Goal: Navigation & Orientation: Find specific page/section

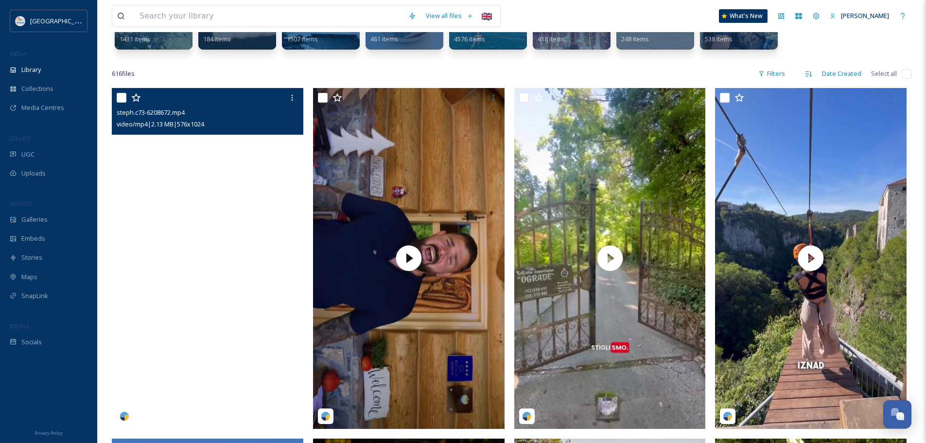
scroll to position [146, 0]
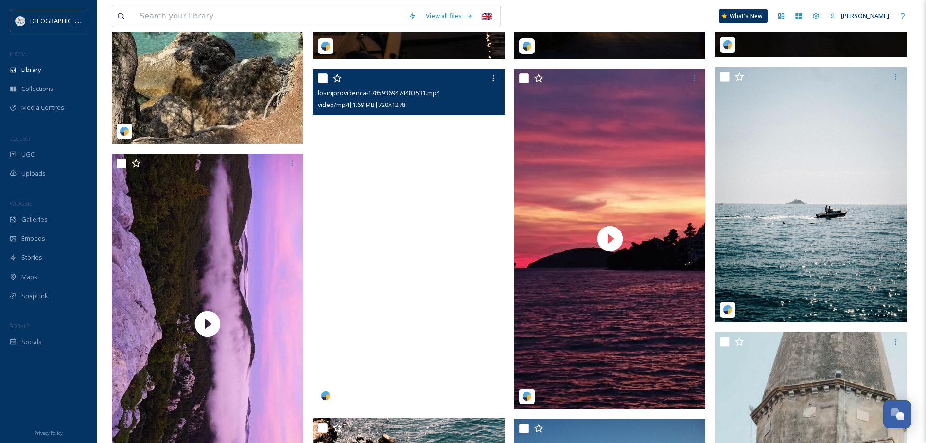
scroll to position [2480, 0]
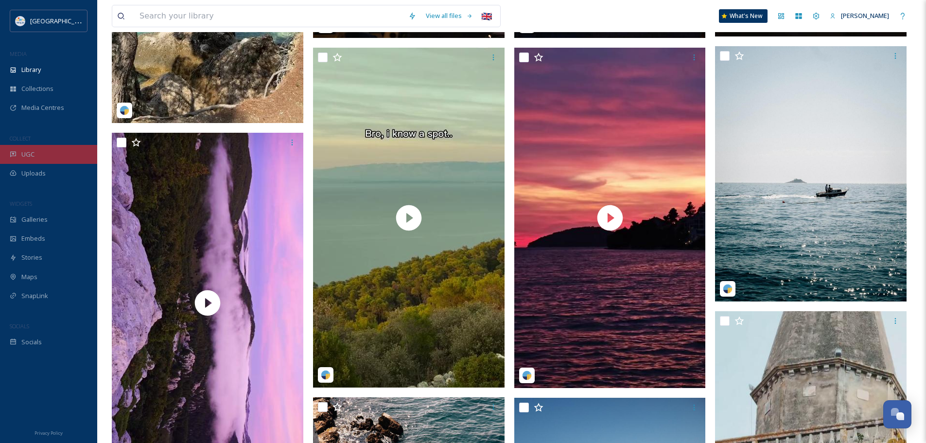
click at [51, 159] on div "UGC" at bounding box center [48, 154] width 97 height 19
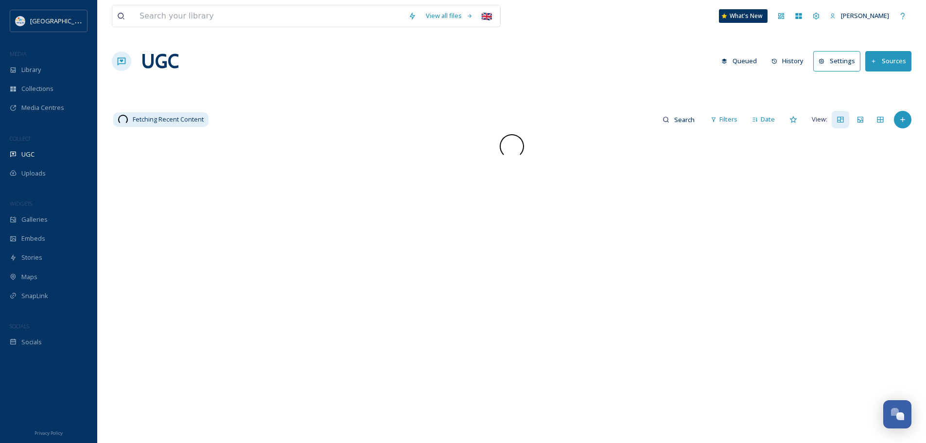
click at [111, 115] on div "View all files 🇬🇧 What's New Nera Tomljenovic UGC Queued History Settings Sourc…" at bounding box center [511, 288] width 829 height 577
